Goal: Transaction & Acquisition: Register for event/course

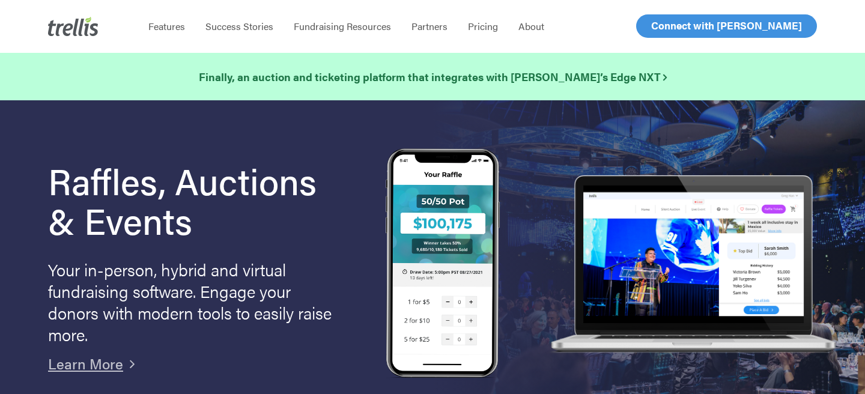
click at [670, 22] on span "Log In" at bounding box center [664, 26] width 29 height 14
